Goal: Task Accomplishment & Management: Use online tool/utility

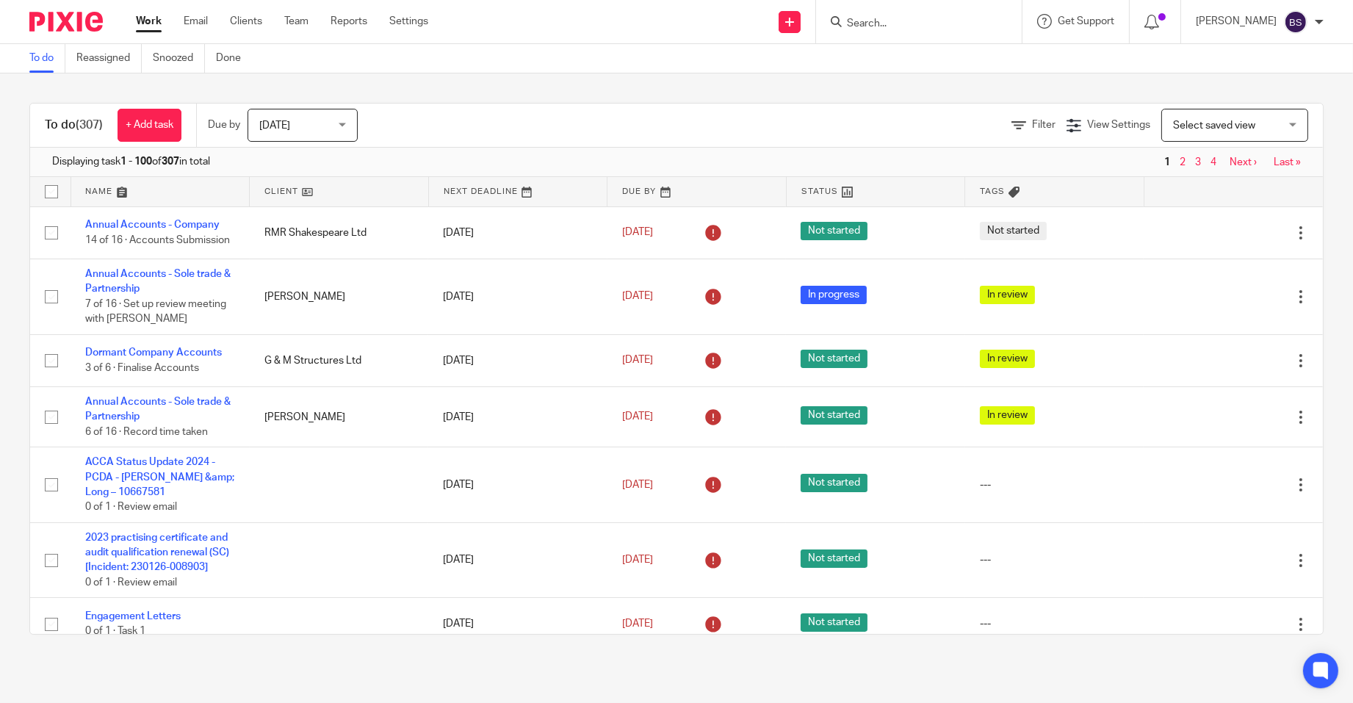
click at [931, 18] on input "Search" at bounding box center [911, 24] width 132 height 13
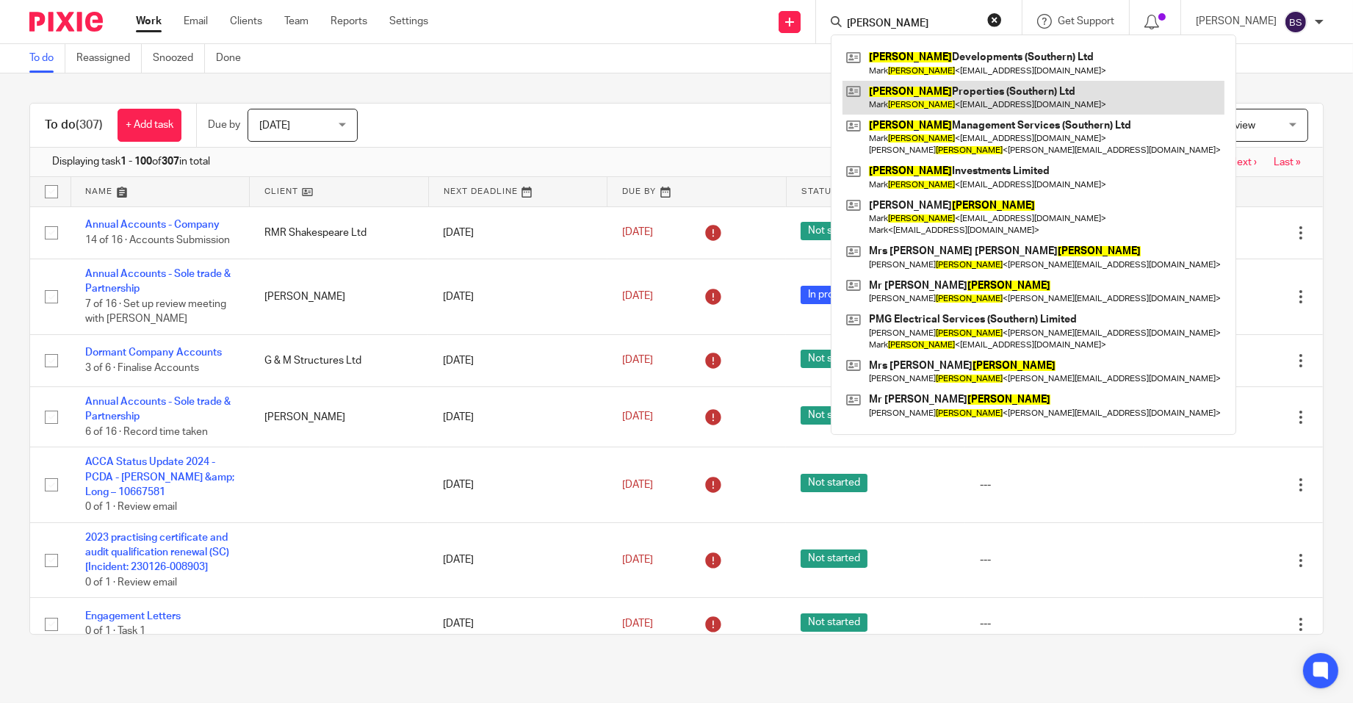
type input "garrison"
click at [939, 101] on link at bounding box center [1033, 98] width 382 height 34
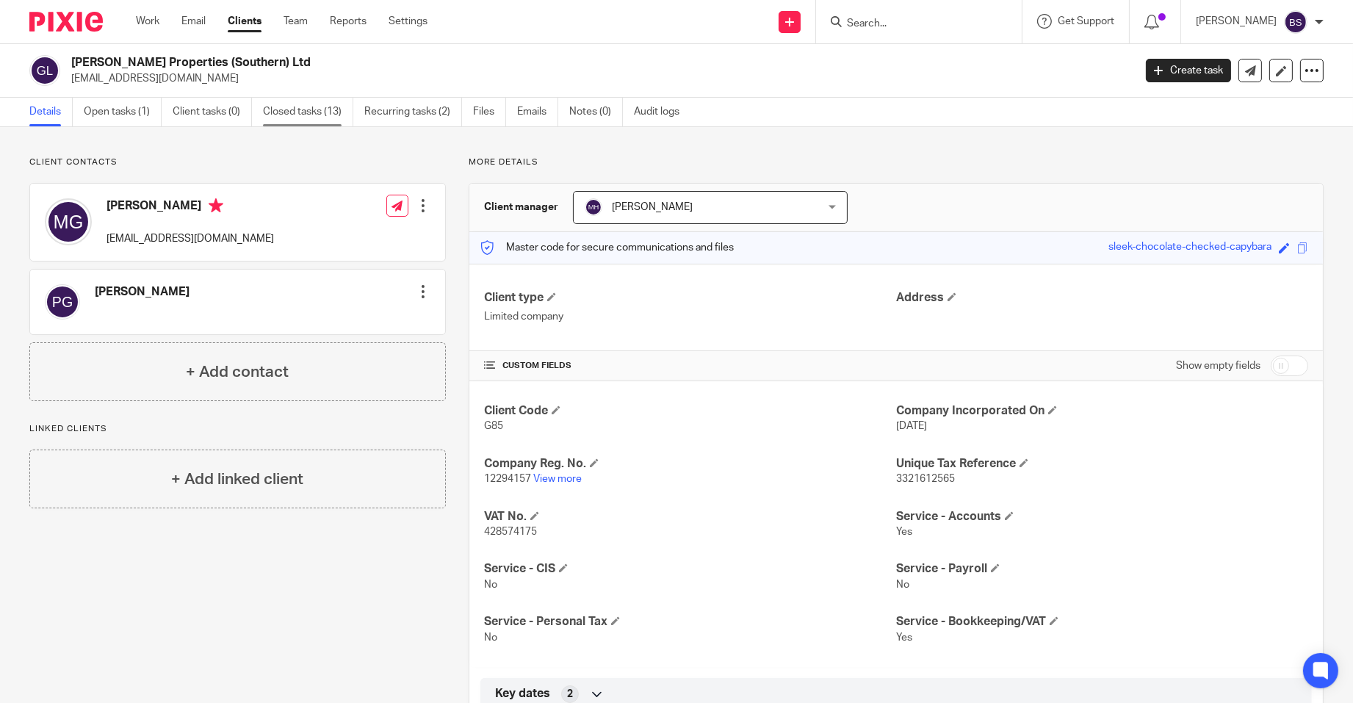
click at [318, 110] on link "Closed tasks (13)" at bounding box center [308, 112] width 90 height 29
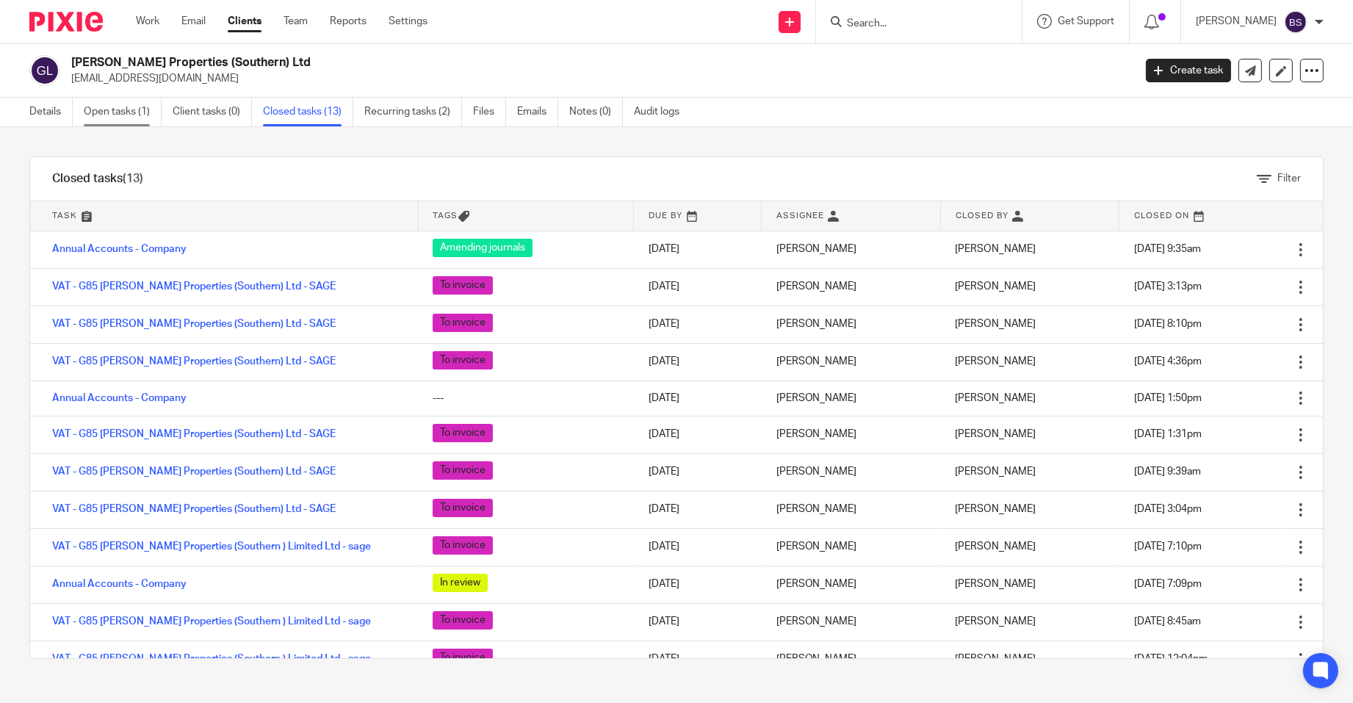
click at [105, 114] on link "Open tasks (1)" at bounding box center [123, 112] width 78 height 29
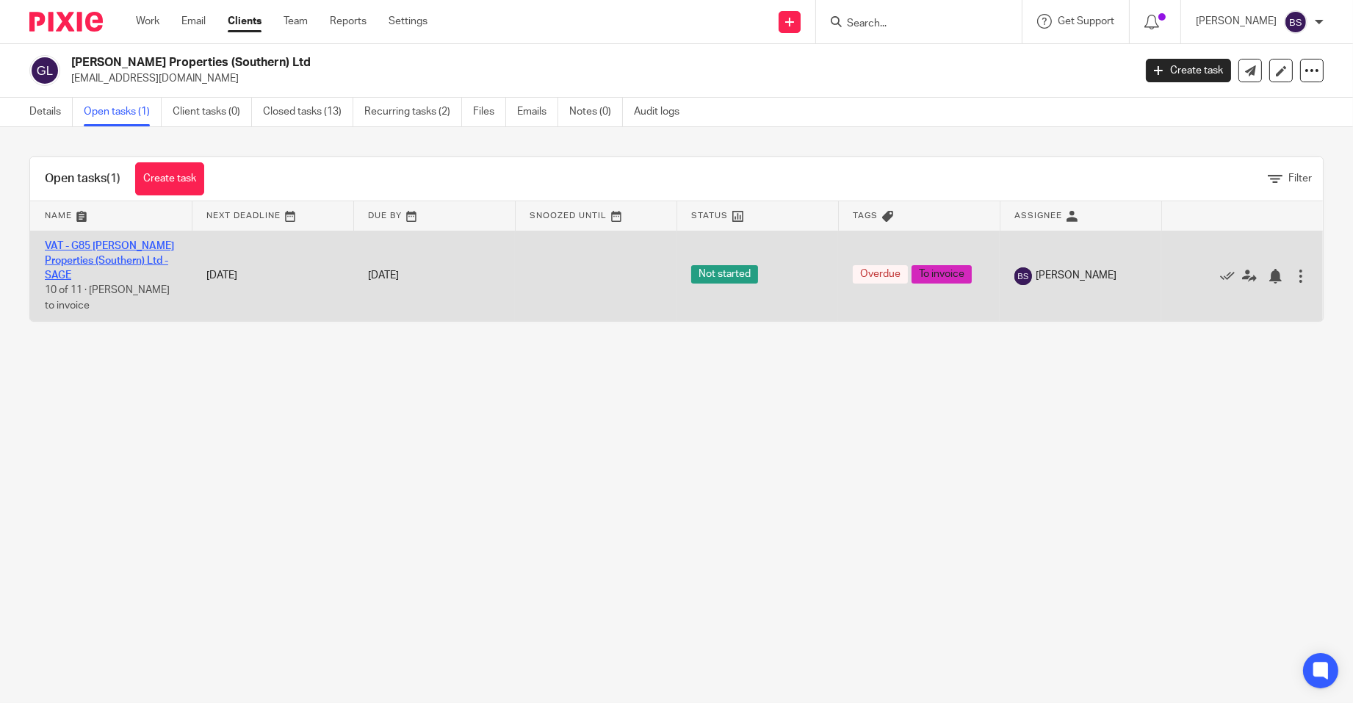
click at [88, 249] on link "VAT - G85 [PERSON_NAME] Properties (Southern) Ltd - SAGE" at bounding box center [109, 261] width 129 height 40
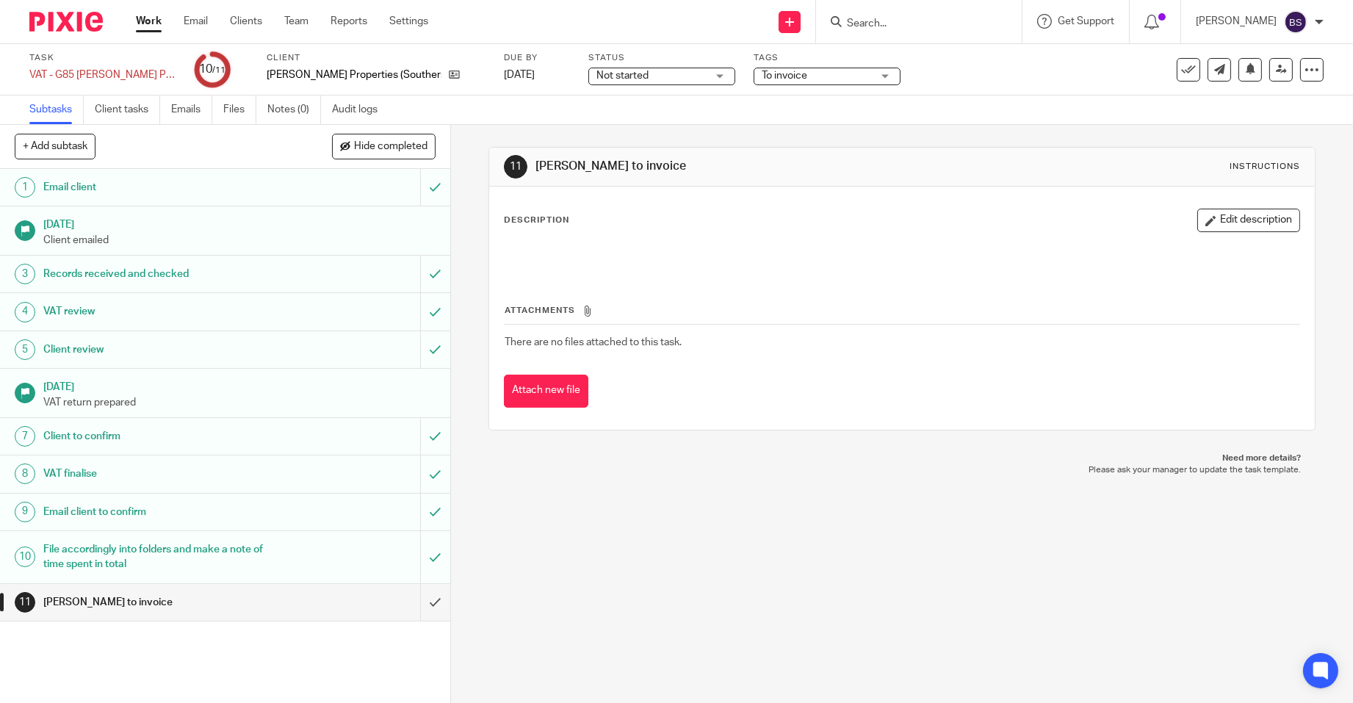
click at [92, 549] on h1 "File accordingly into folders and make a note of time spent in total" at bounding box center [164, 556] width 242 height 37
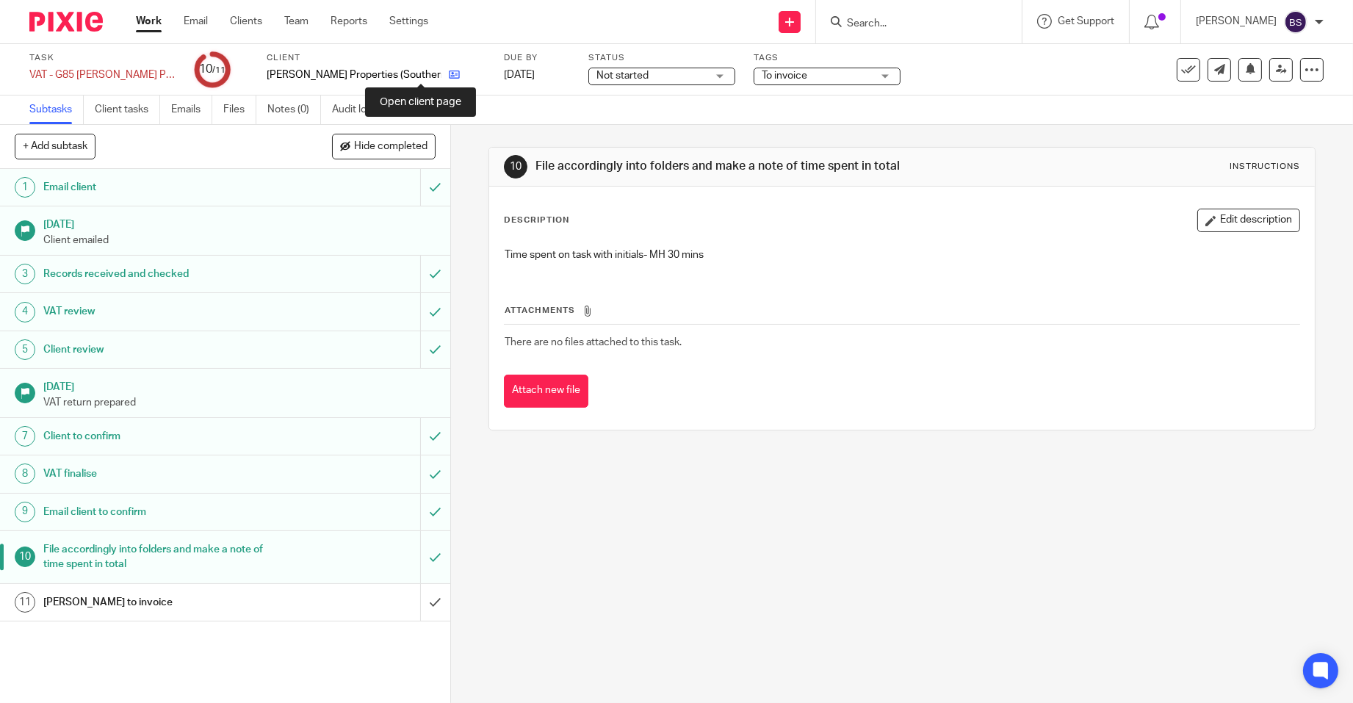
click at [449, 73] on icon at bounding box center [454, 74] width 11 height 11
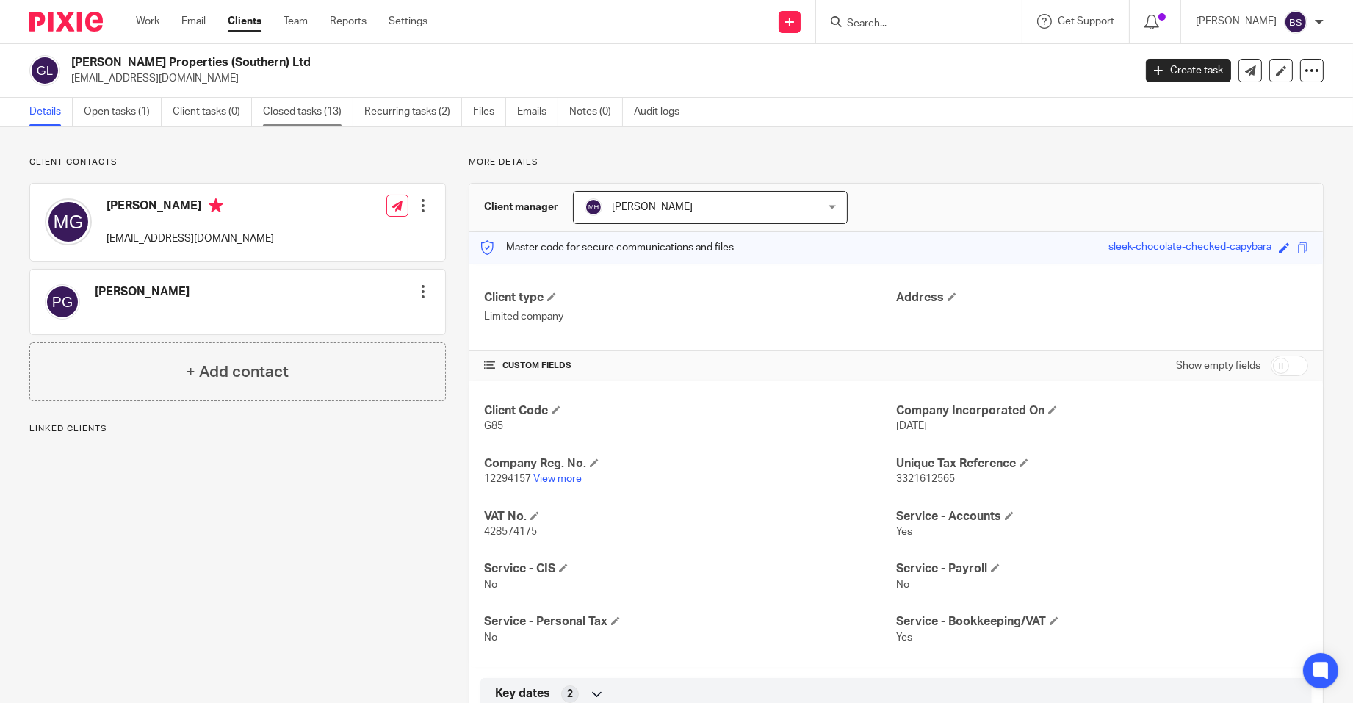
click at [290, 110] on link "Closed tasks (13)" at bounding box center [308, 112] width 90 height 29
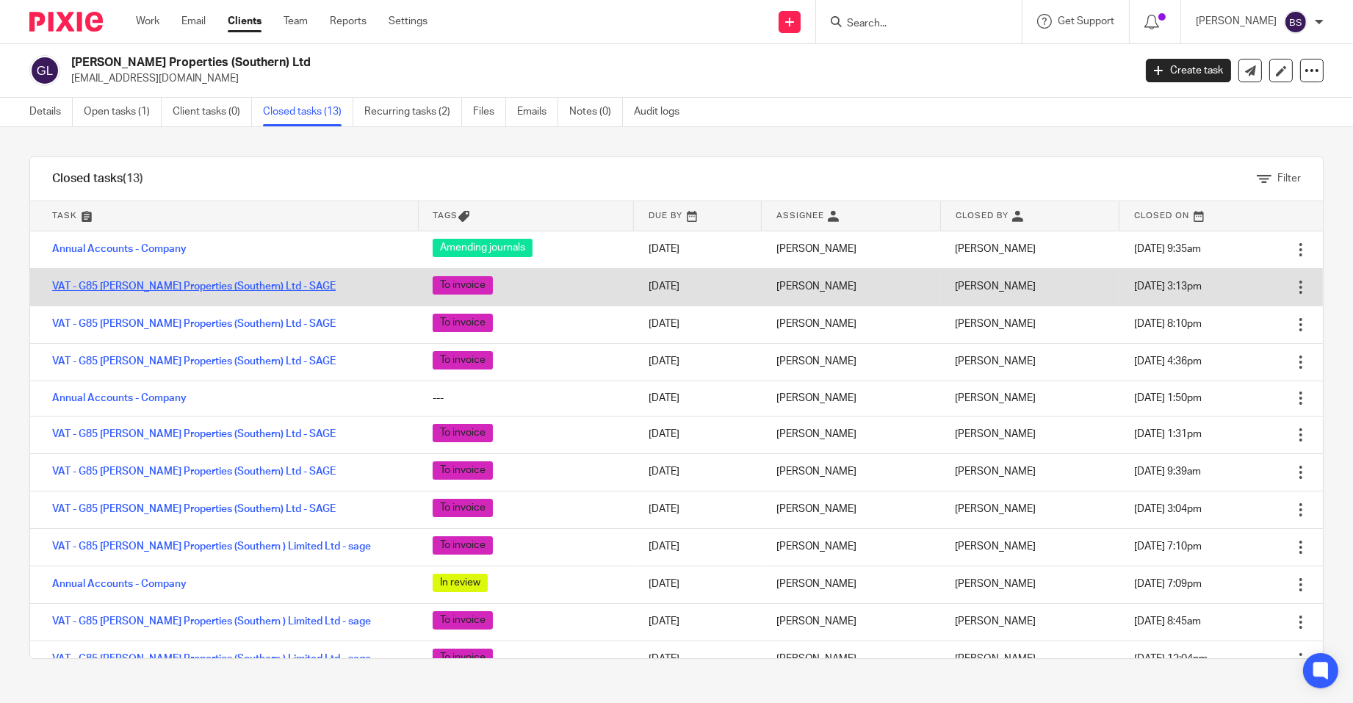
click at [164, 281] on link "VAT - G85 [PERSON_NAME] Properties (Southern) Ltd - SAGE" at bounding box center [193, 286] width 283 height 10
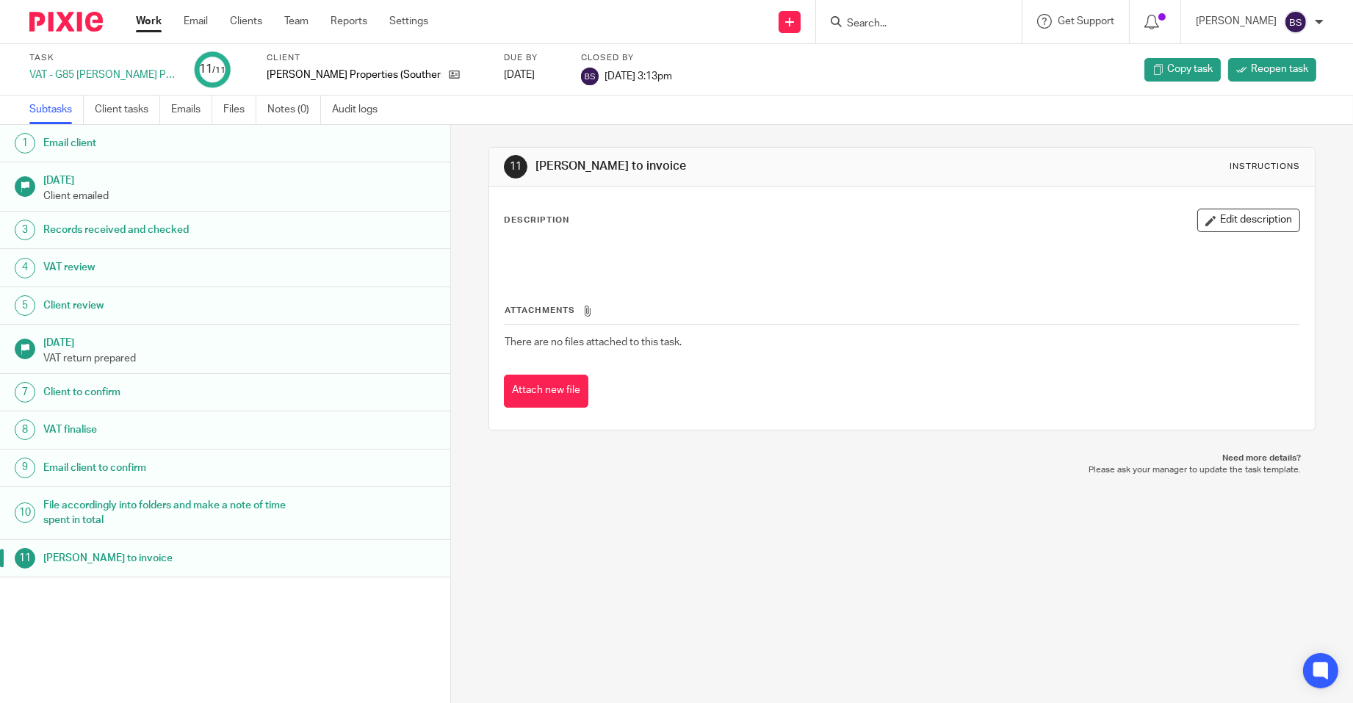
click at [82, 507] on h1 "File accordingly into folders and make a note of time spent in total" at bounding box center [173, 512] width 261 height 37
